Goal: Transaction & Acquisition: Obtain resource

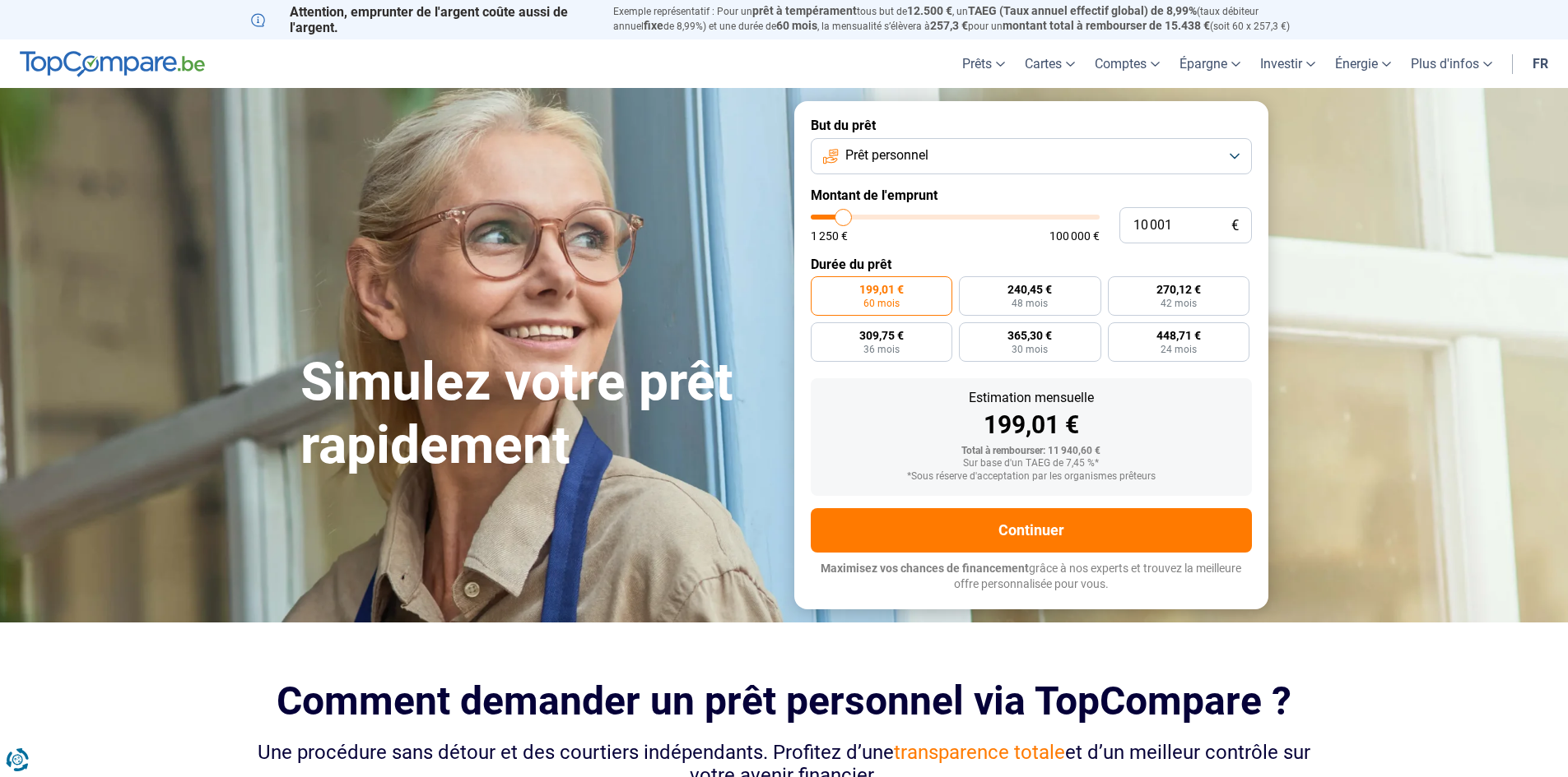
click at [916, 147] on span "Prêt personnel" at bounding box center [886, 156] width 83 height 18
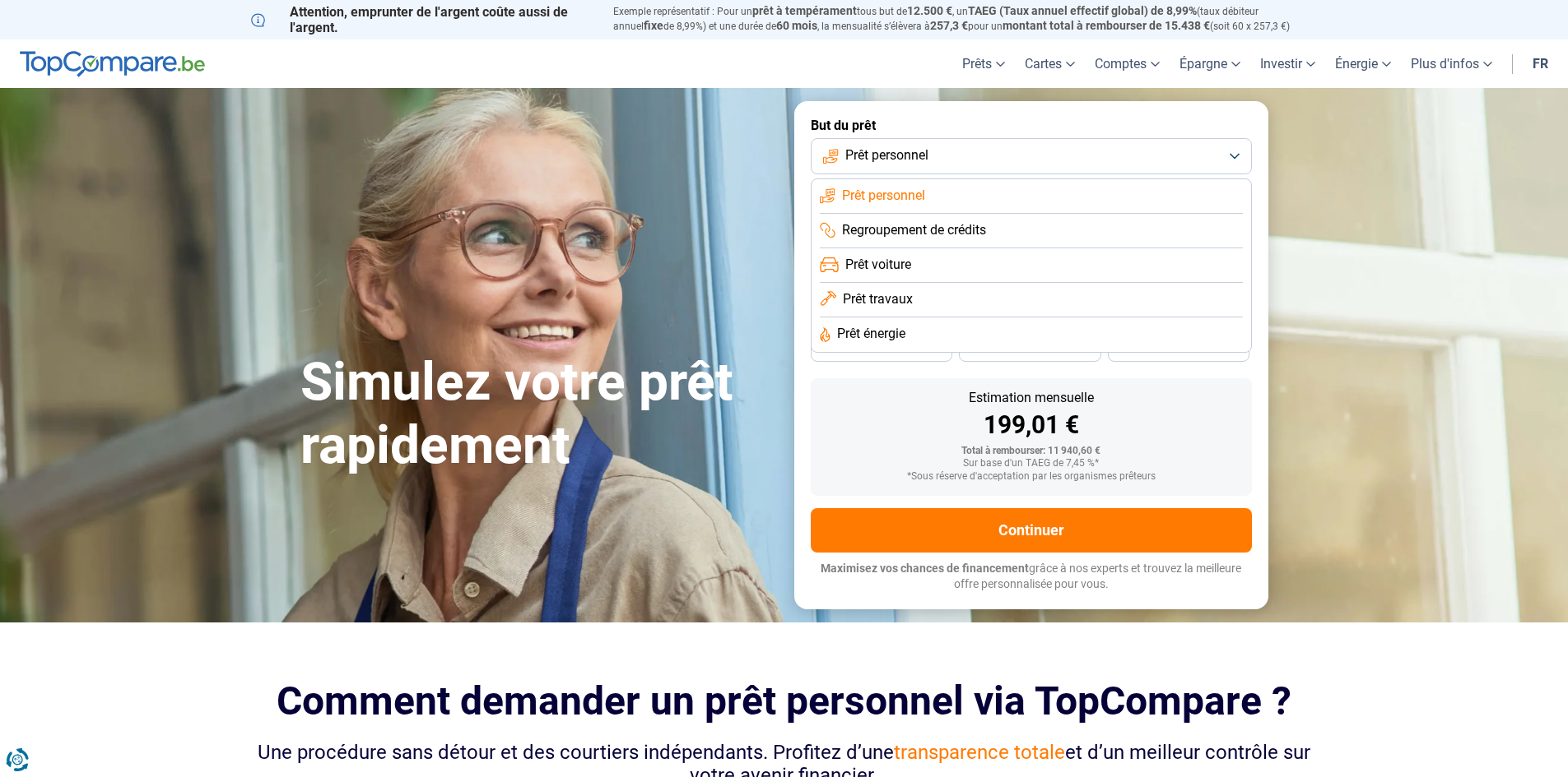
click at [895, 185] on li "Prêt personnel" at bounding box center [1031, 196] width 423 height 34
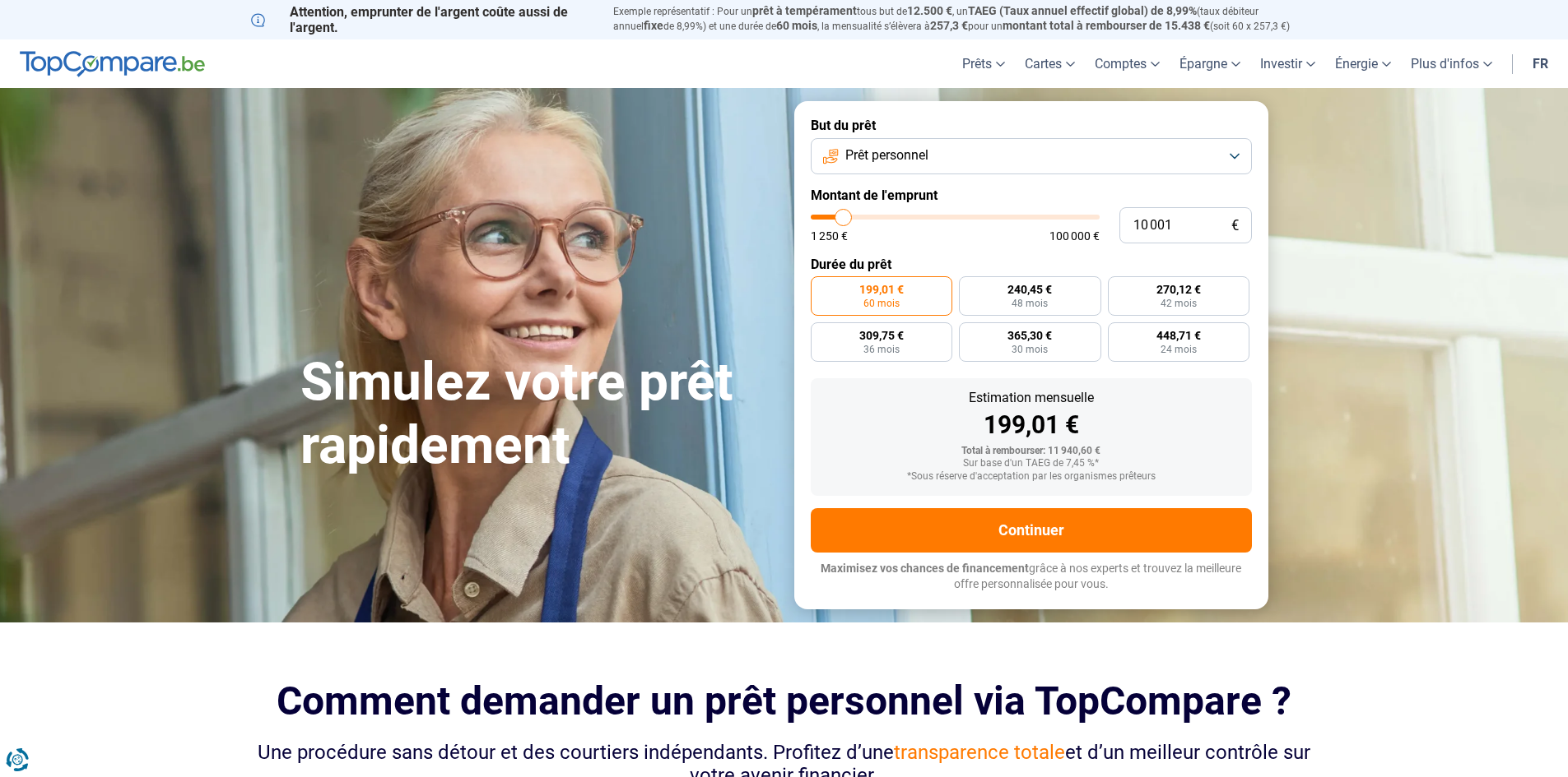
type input "9 000"
type input "9000"
type input "8 750"
type input "8750"
type input "8 250"
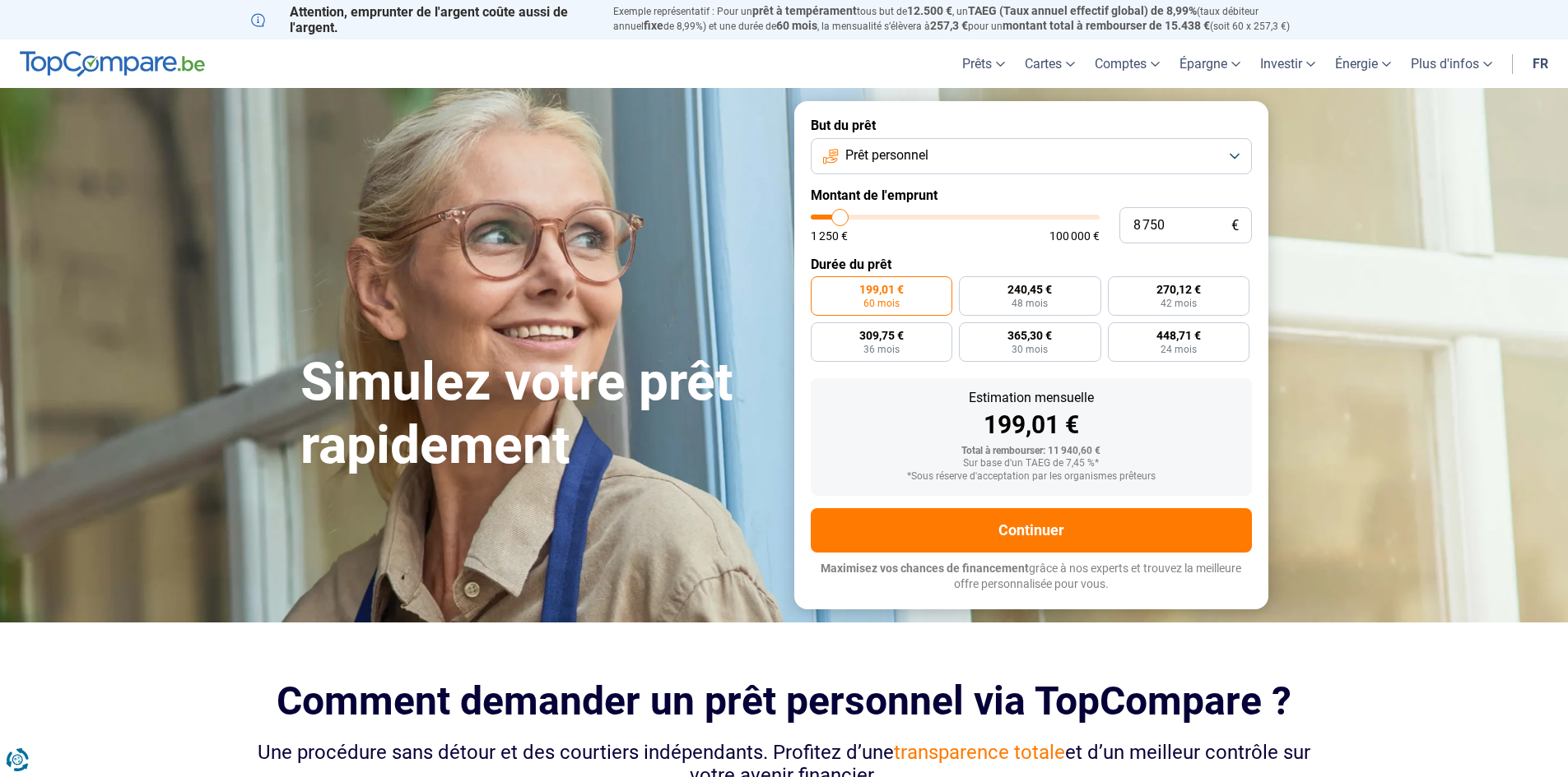
type input "8250"
type input "7 250"
type input "7250"
type input "7 000"
type input "7000"
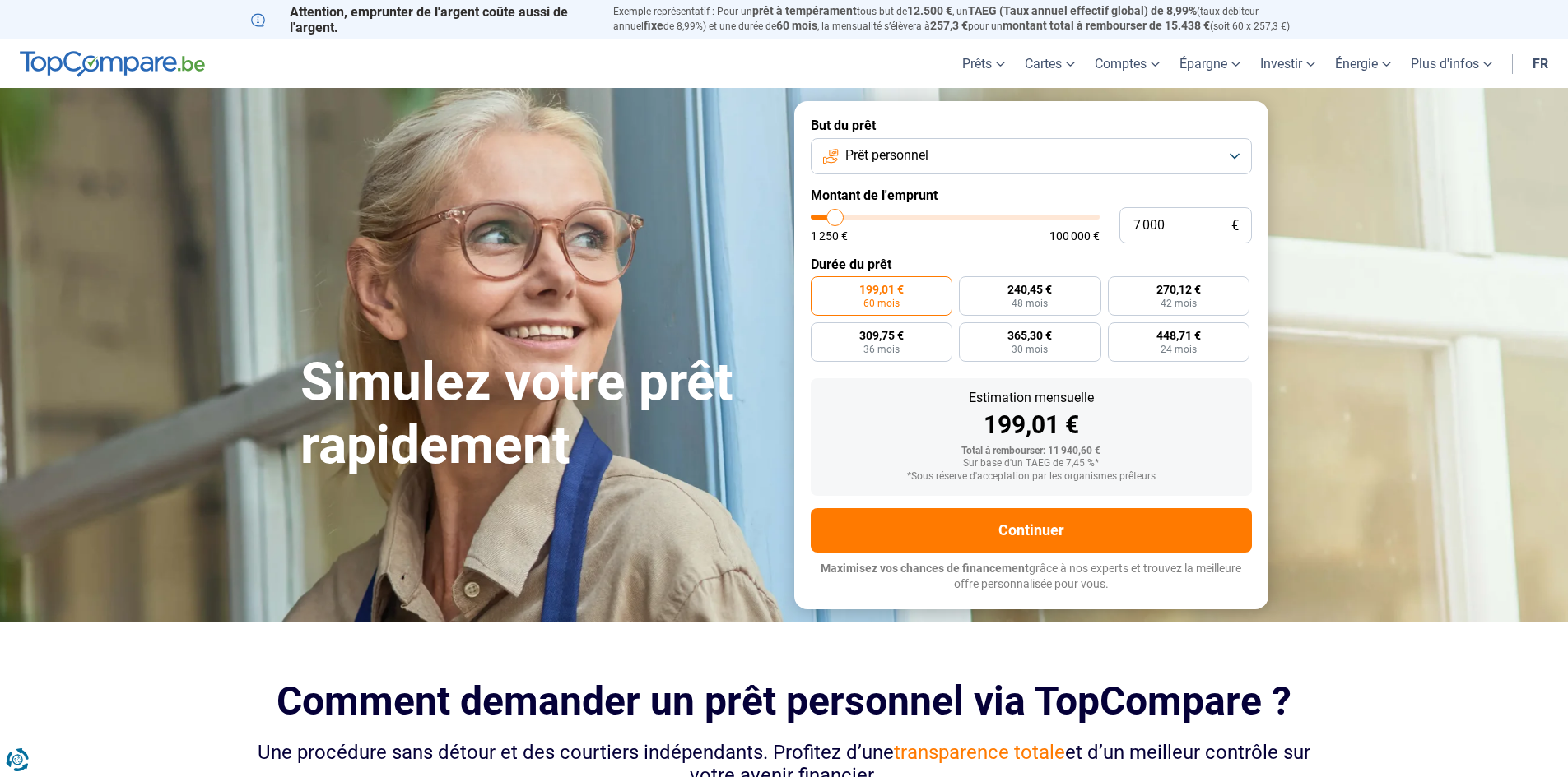
type input "5 000"
type input "5000"
type input "1 250"
drag, startPoint x: 843, startPoint y: 219, endPoint x: 755, endPoint y: 236, distance: 89.6
type input "1250"
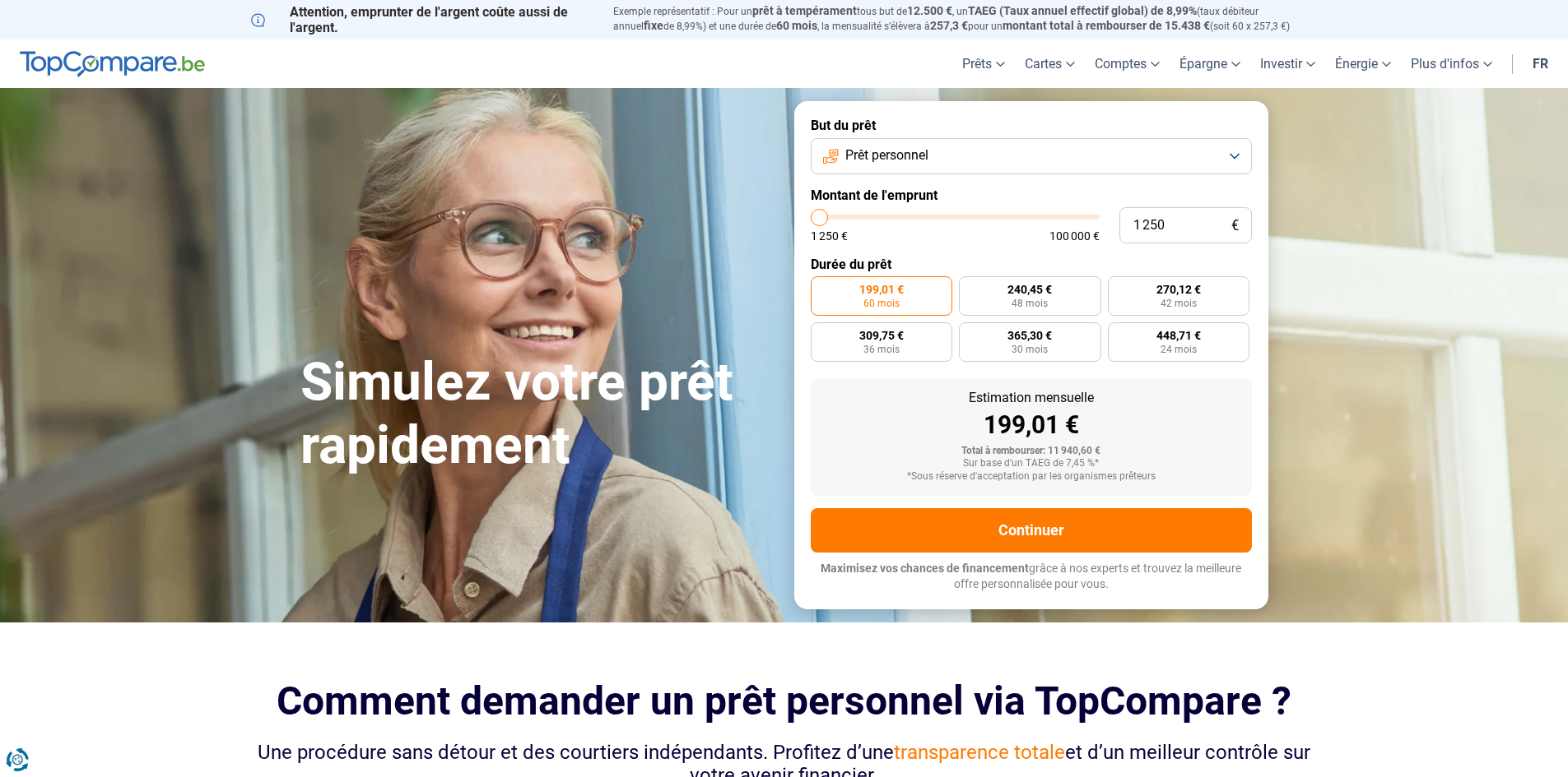
click at [811, 219] on input "range" at bounding box center [955, 217] width 289 height 5
radio input "true"
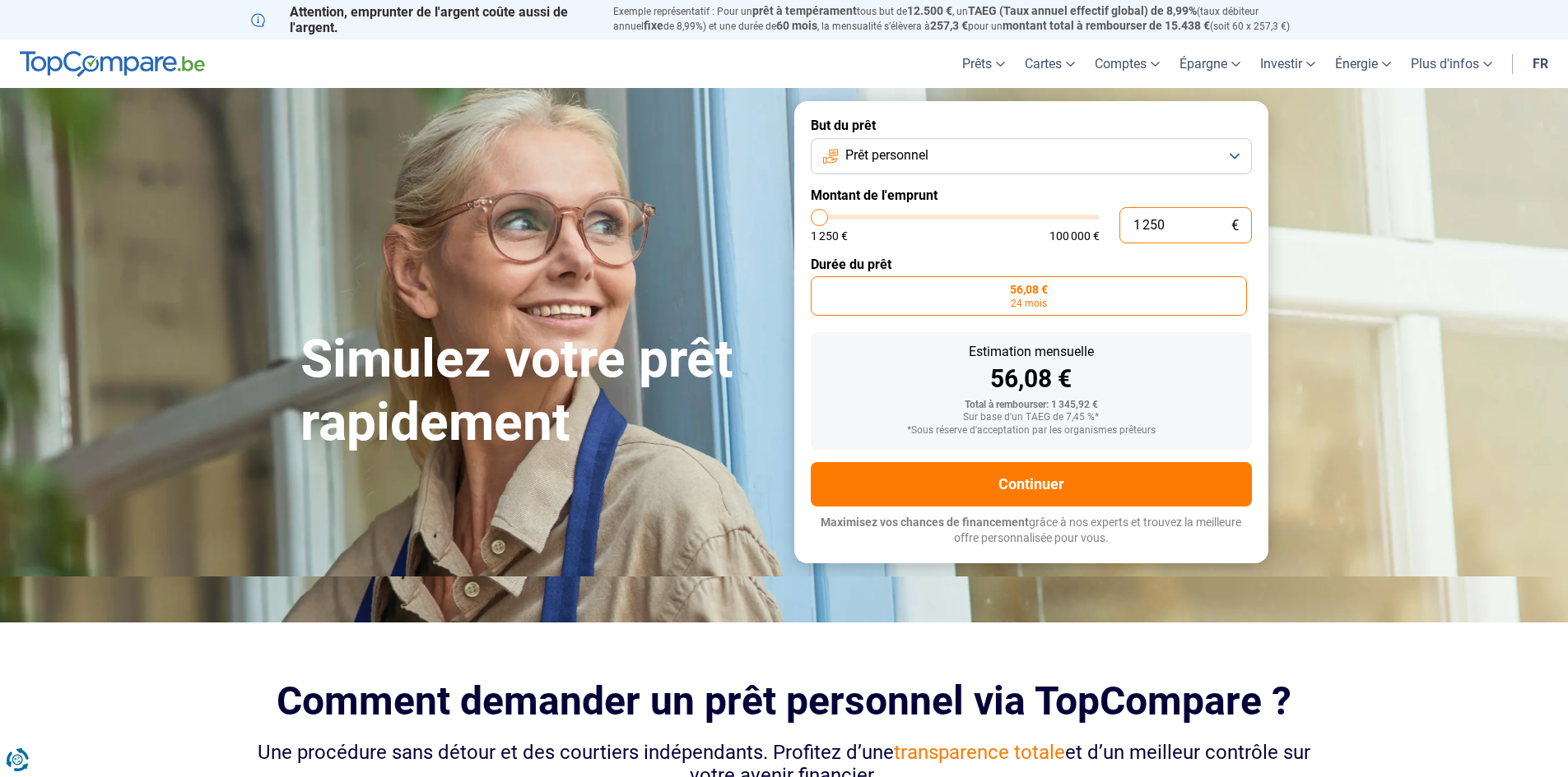
click at [1176, 232] on input "1 250" at bounding box center [1185, 225] width 132 height 36
drag, startPoint x: 1176, startPoint y: 232, endPoint x: 1138, endPoint y: 224, distance: 38.8
click at [1138, 224] on input "1 250" at bounding box center [1185, 225] width 132 height 36
type input "15"
type input "1250"
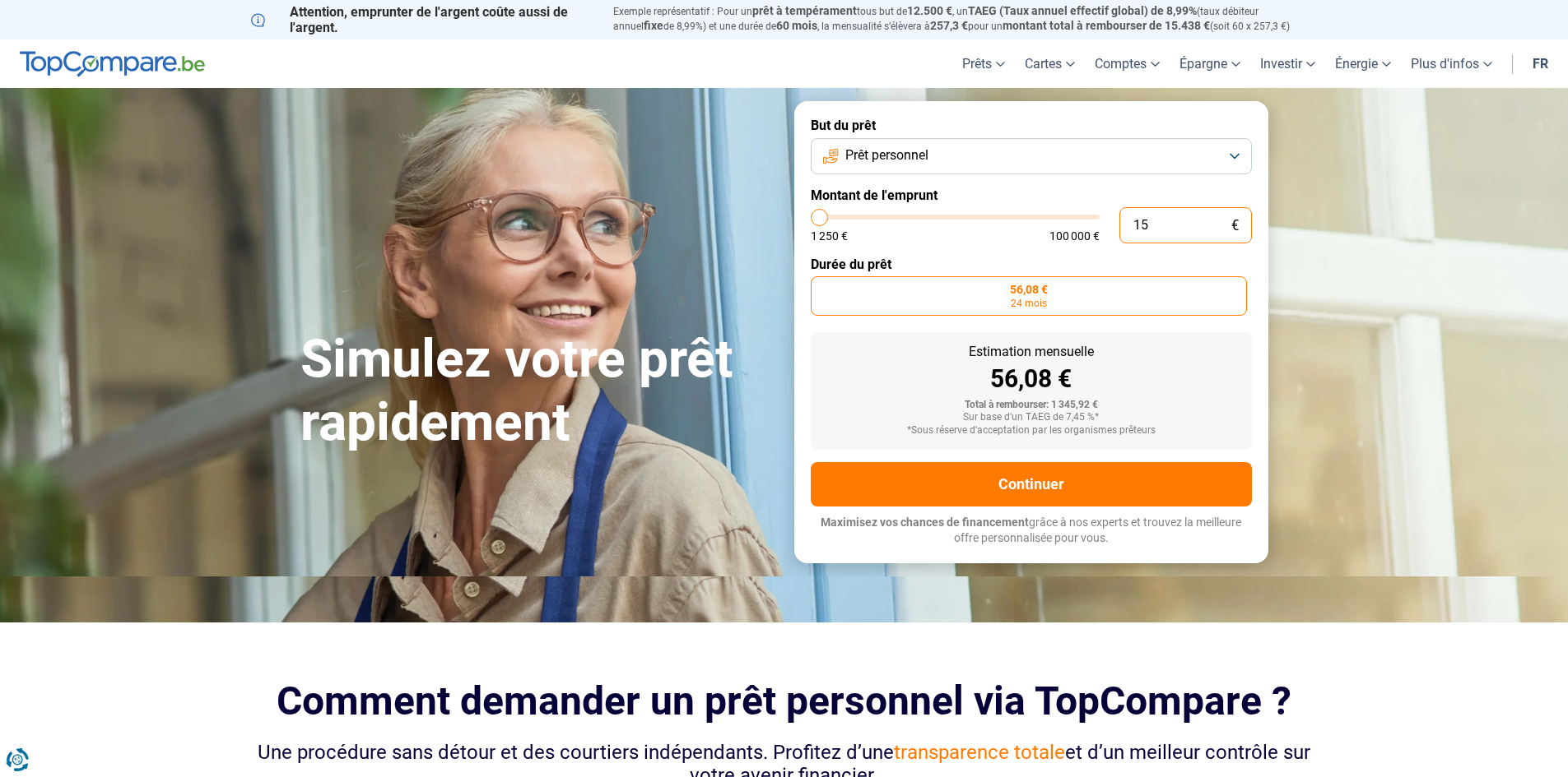
type input "150"
type input "1250"
type input "1 500"
type input "1500"
type input "1 500"
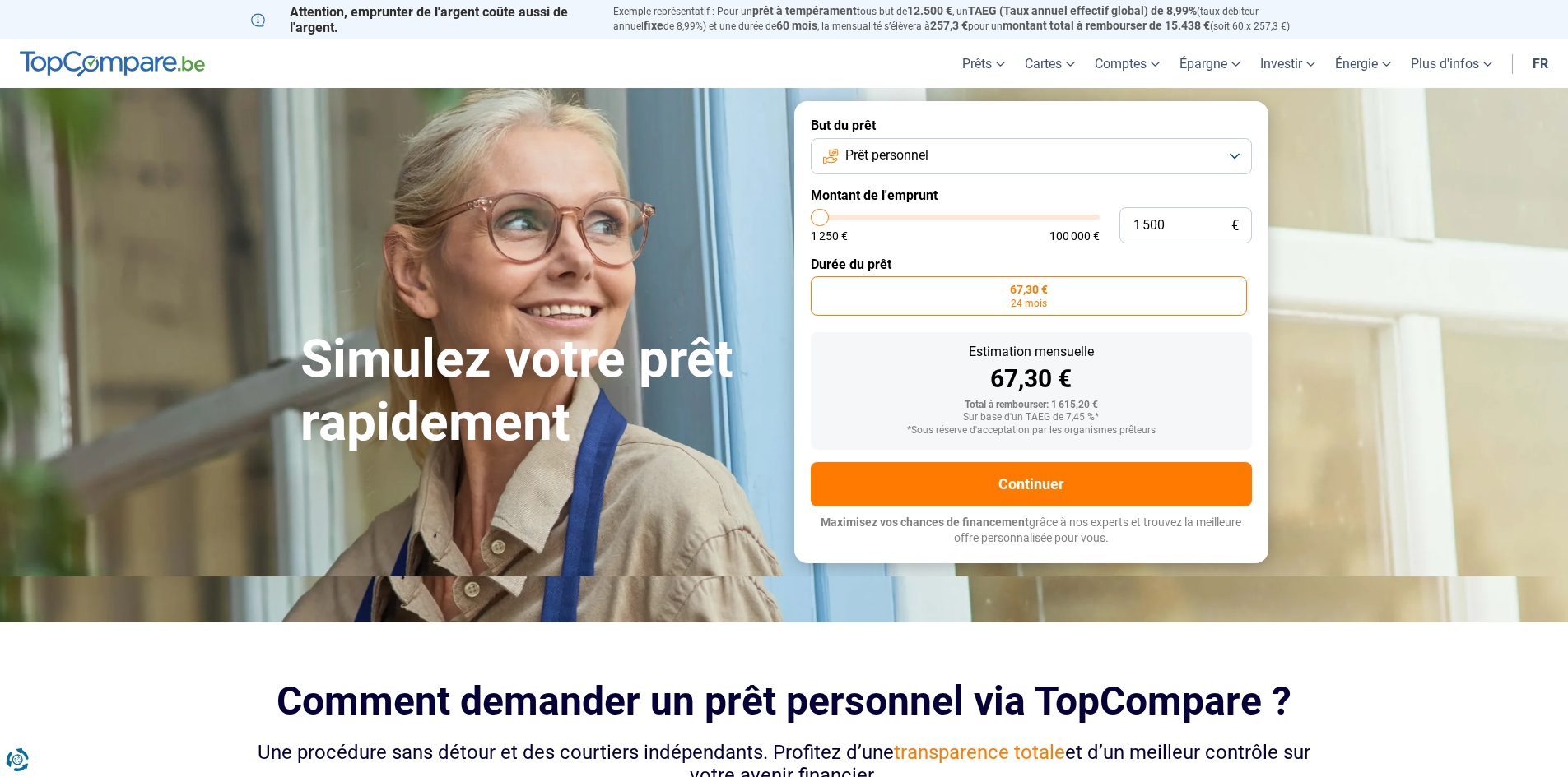
click at [1014, 249] on form "But du prêt Prêt personnel Montant de l'emprunt 1 500 € 1 250 € 100 000 € Durée…" at bounding box center [1031, 332] width 474 height 461
click at [1014, 468] on button "Continuer" at bounding box center [1031, 484] width 441 height 44
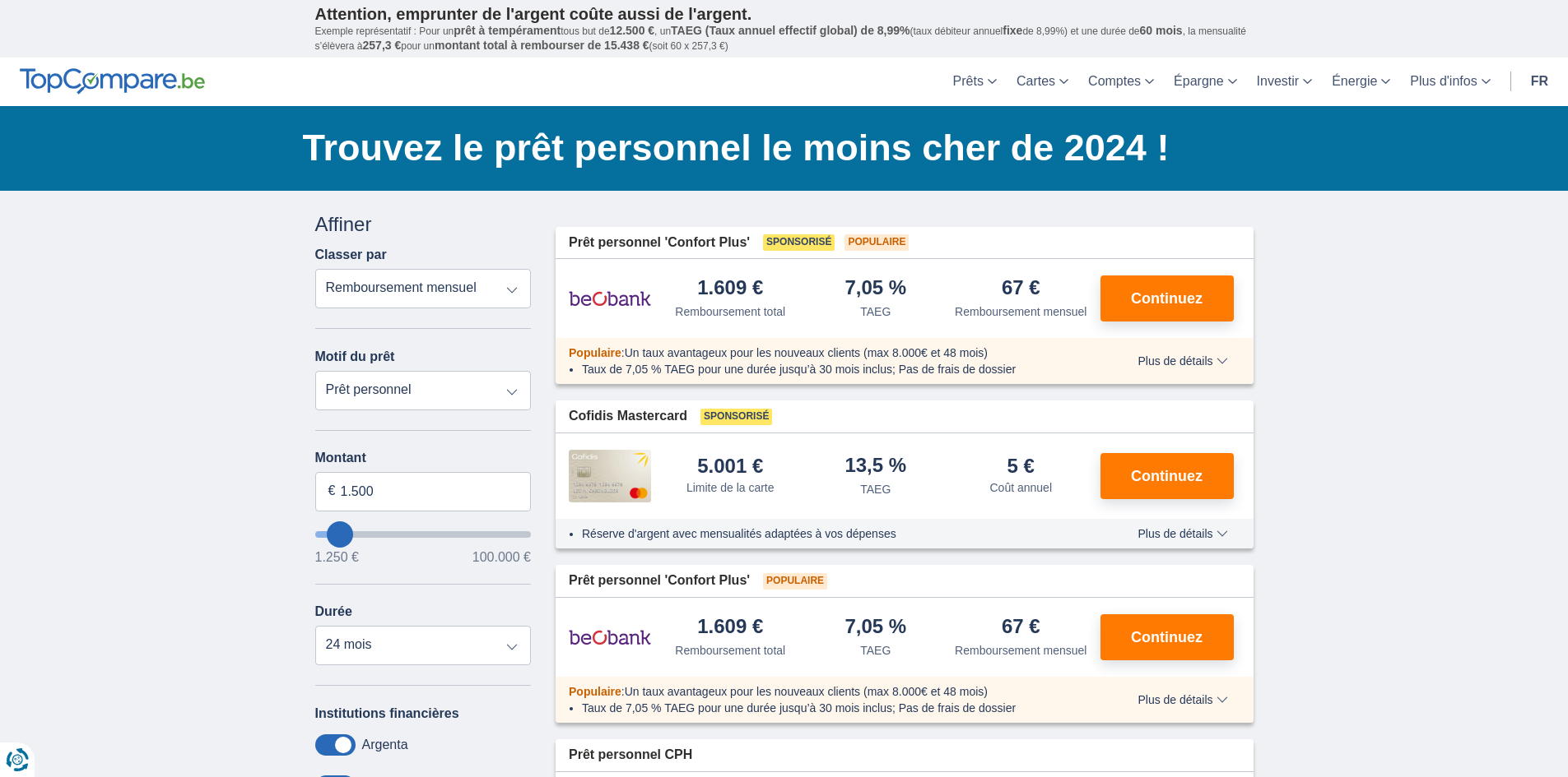
click at [463, 291] on select "Remboursement total TAEG Remboursement mensuel" at bounding box center [423, 288] width 216 height 39
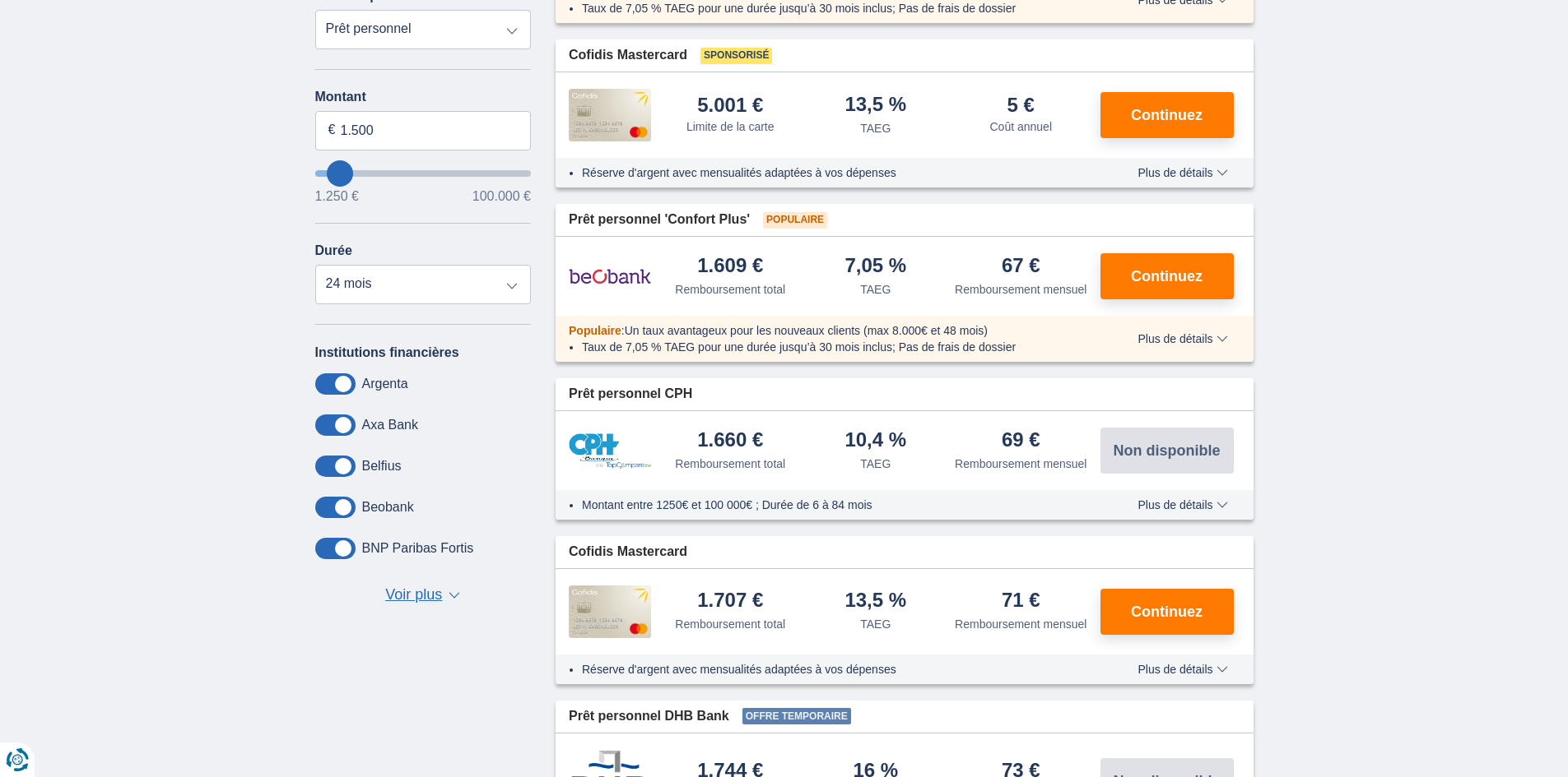
scroll to position [411, 0]
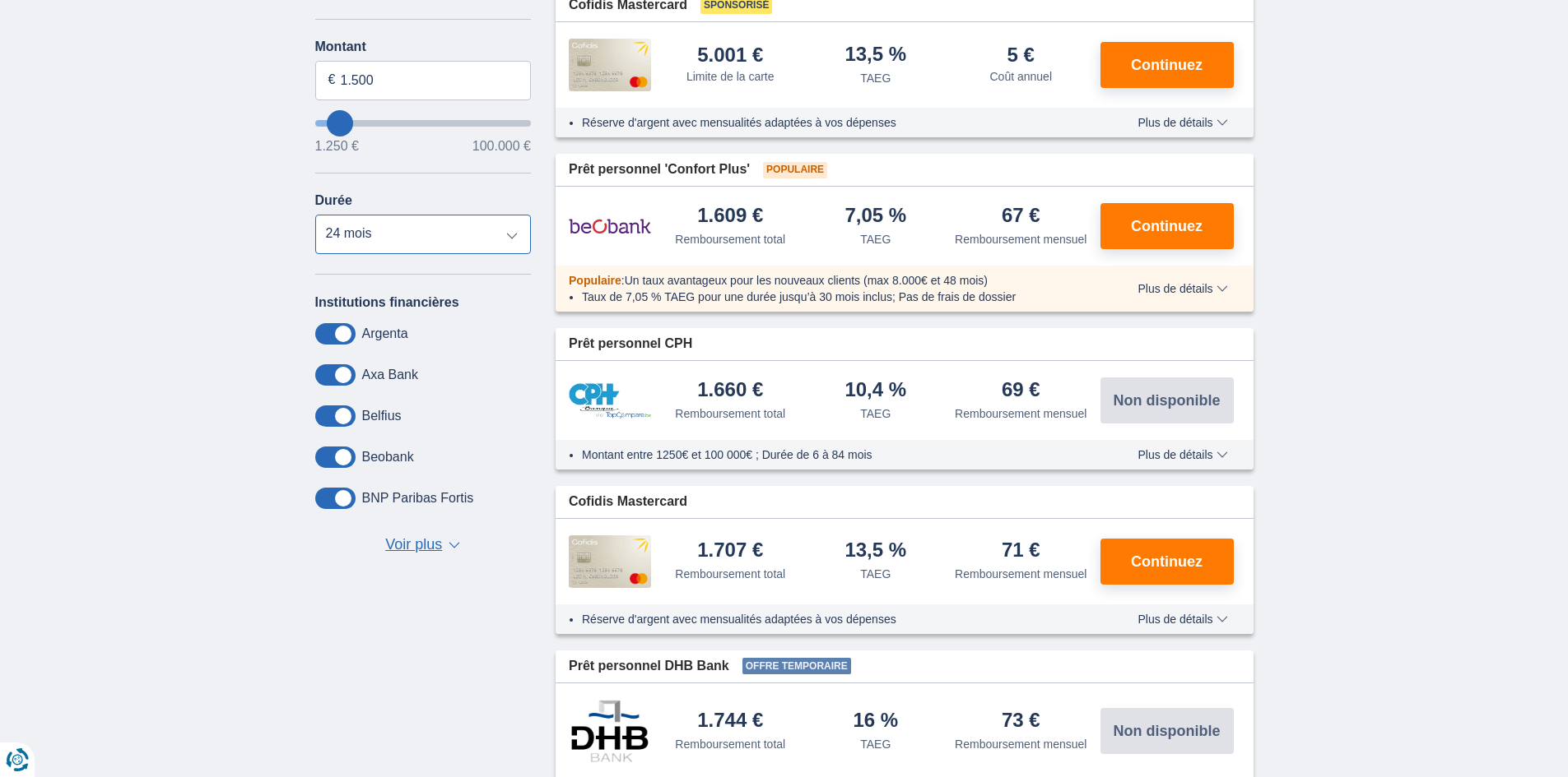
click at [406, 242] on select "12 mois 18 mois 24 mois" at bounding box center [423, 234] width 216 height 39
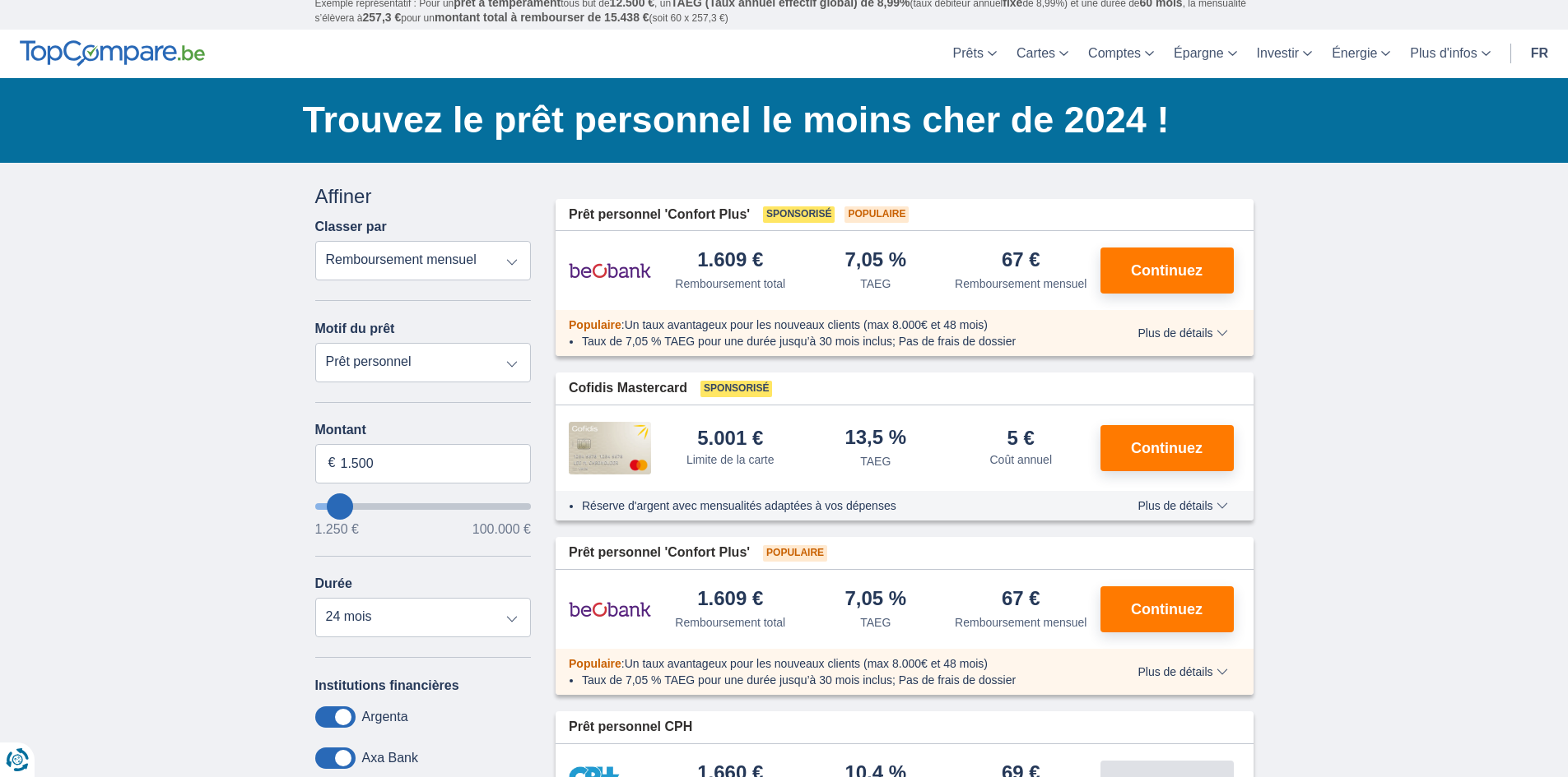
scroll to position [0, 0]
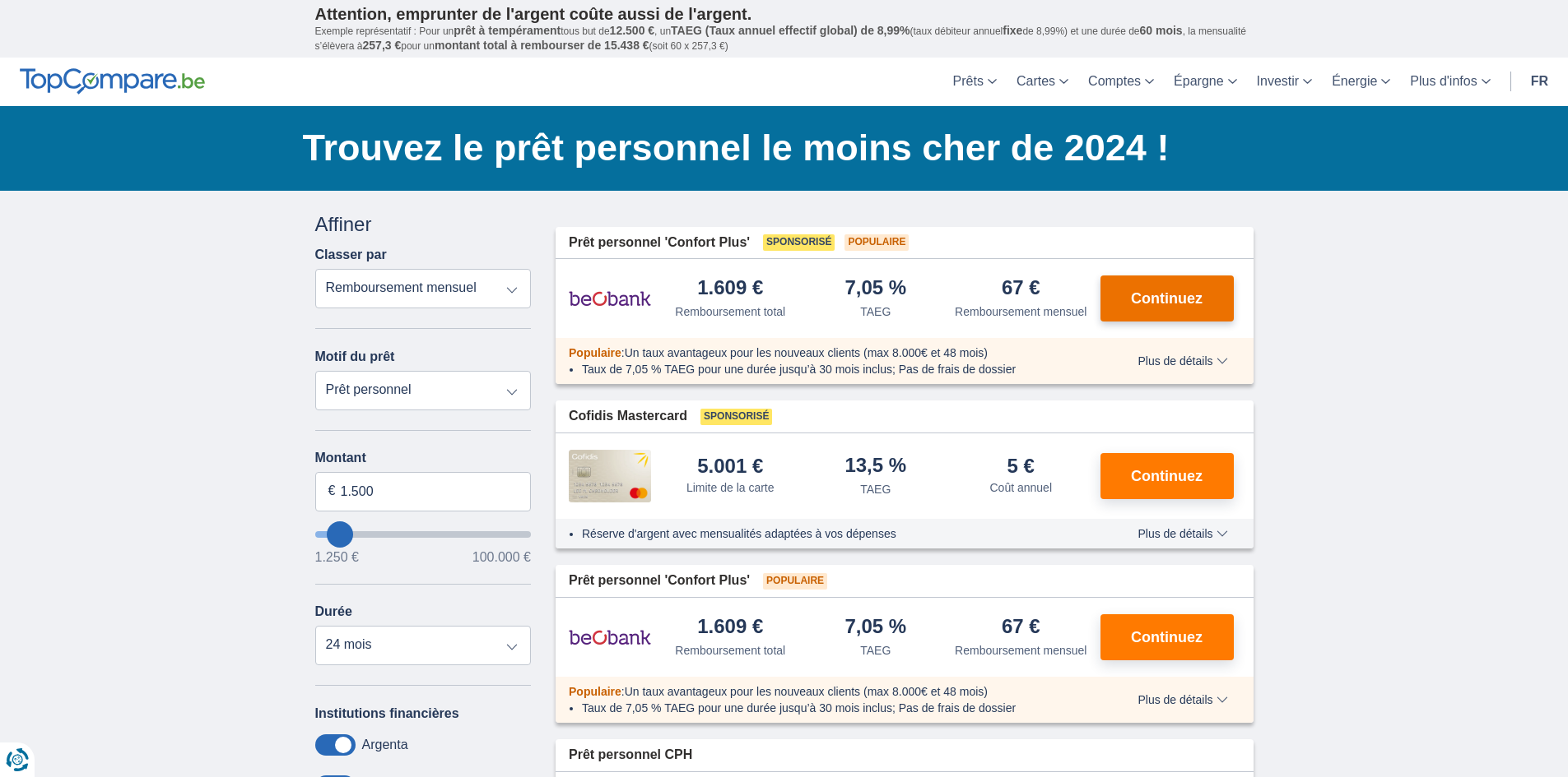
click at [1170, 307] on button "Continuez" at bounding box center [1167, 298] width 133 height 46
